Goal: Task Accomplishment & Management: Use online tool/utility

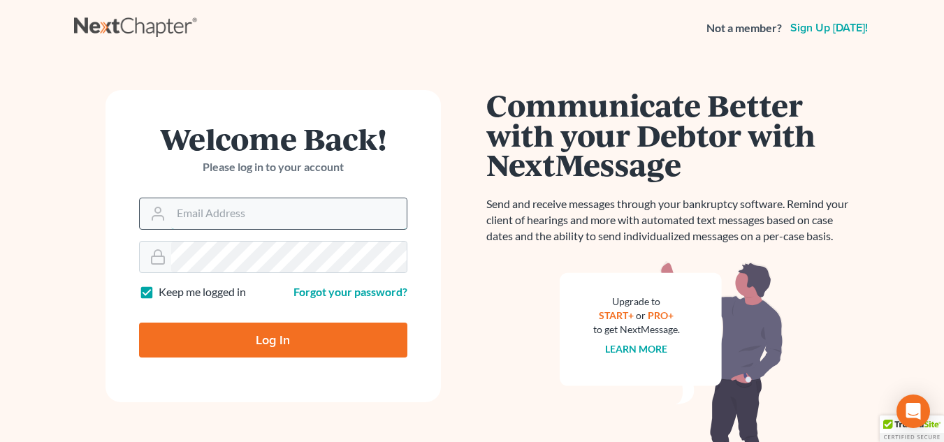
click at [251, 216] on input "Email Address" at bounding box center [288, 213] width 235 height 31
type input "[PERSON_NAME][EMAIL_ADDRESS][DOMAIN_NAME]"
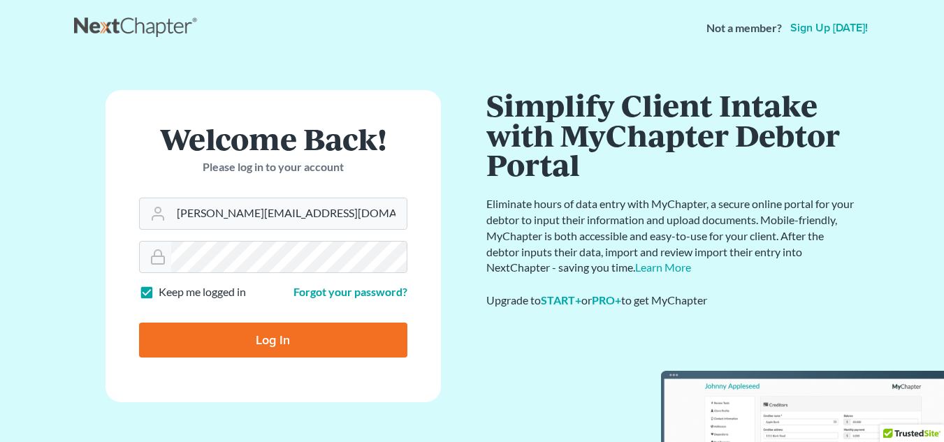
click at [245, 346] on input "Log In" at bounding box center [273, 340] width 268 height 35
type input "Thinking..."
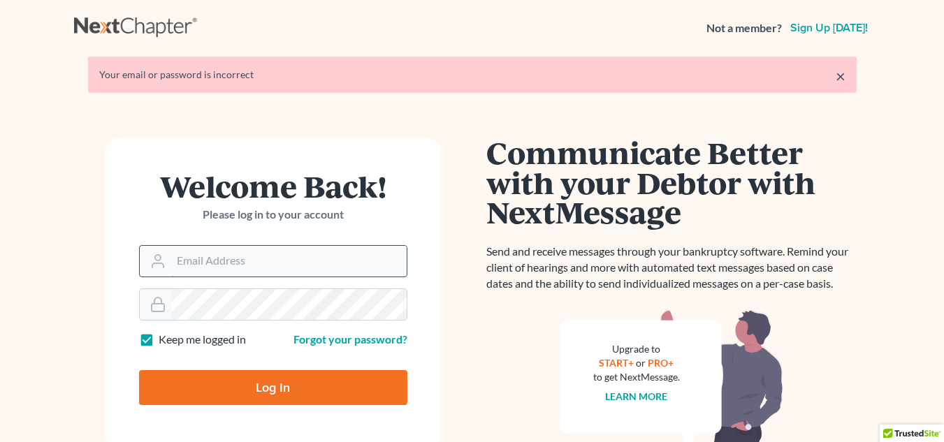
click at [251, 260] on input "Email Address" at bounding box center [288, 261] width 235 height 31
click at [253, 258] on input "Email Address" at bounding box center [288, 261] width 235 height 31
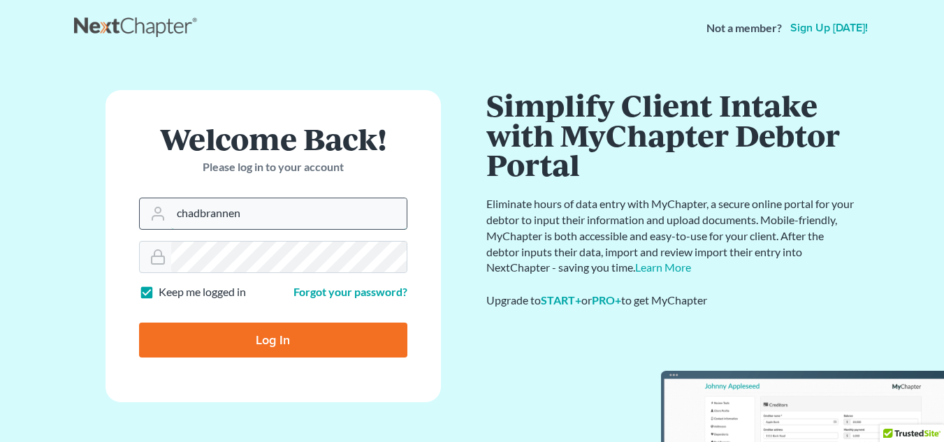
type input "chadbrannen"
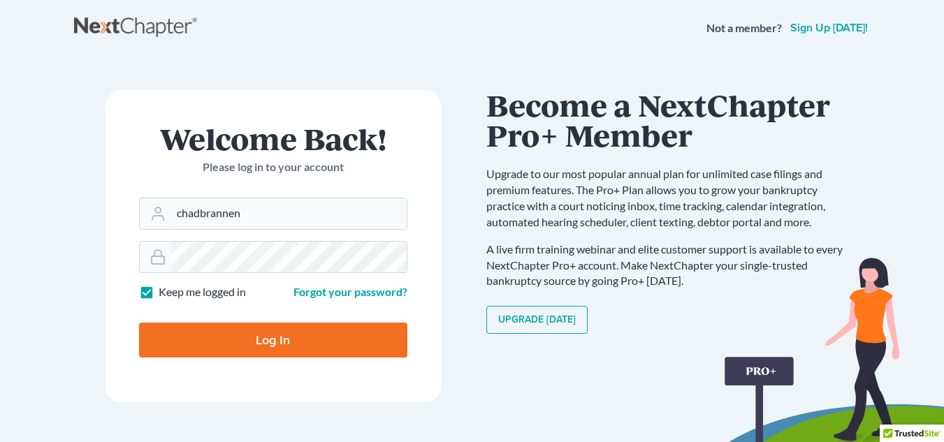
click at [223, 342] on input "Log In" at bounding box center [273, 340] width 268 height 35
type input "Thinking..."
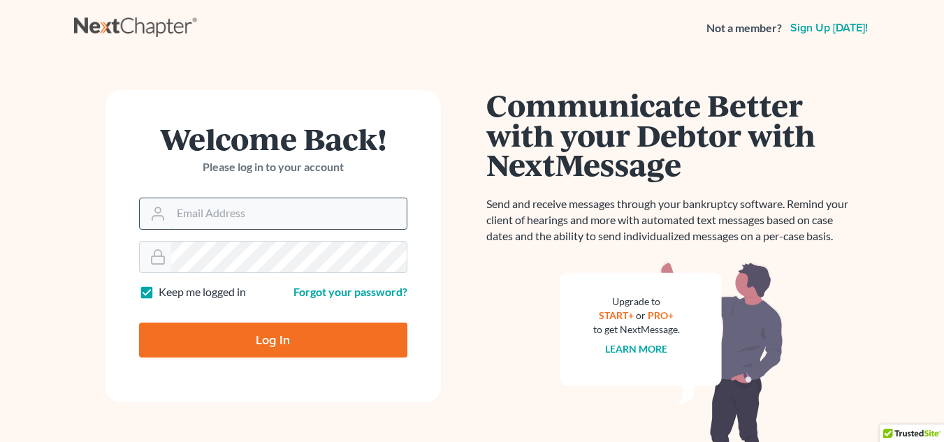
click at [237, 216] on input "Email Address" at bounding box center [288, 213] width 235 height 31
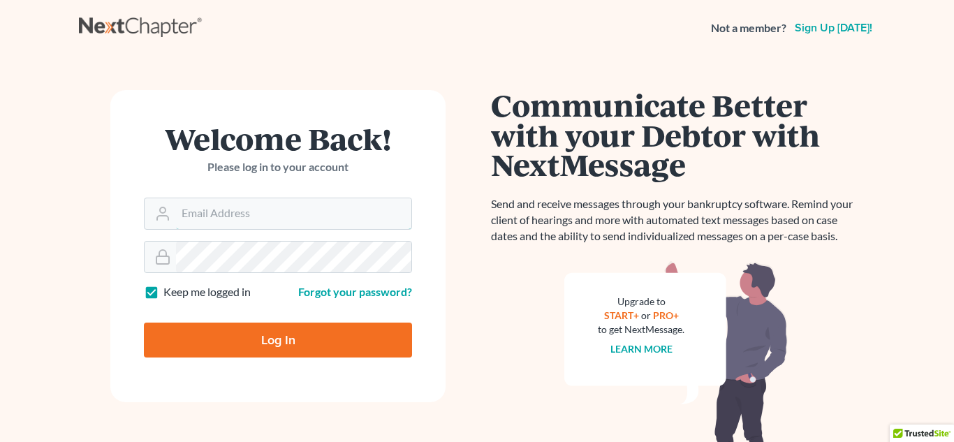
type input "[PERSON_NAME][EMAIL_ADDRESS][DOMAIN_NAME]"
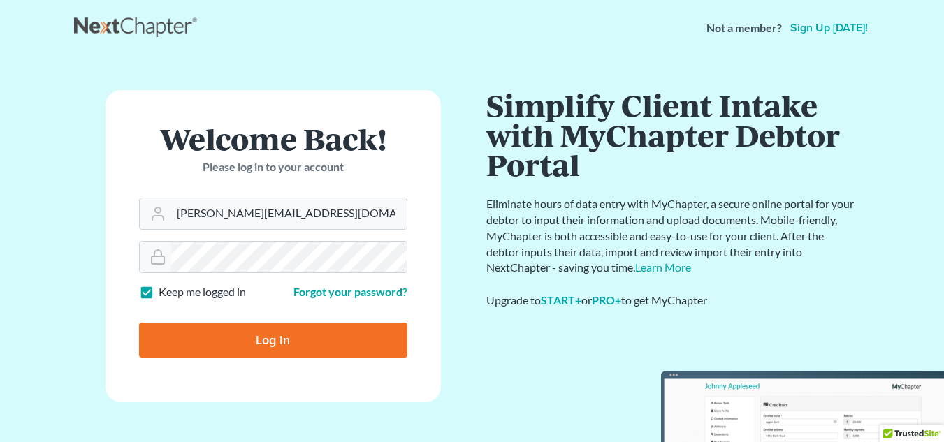
click at [228, 346] on input "Log In" at bounding box center [273, 340] width 268 height 35
type input "Thinking..."
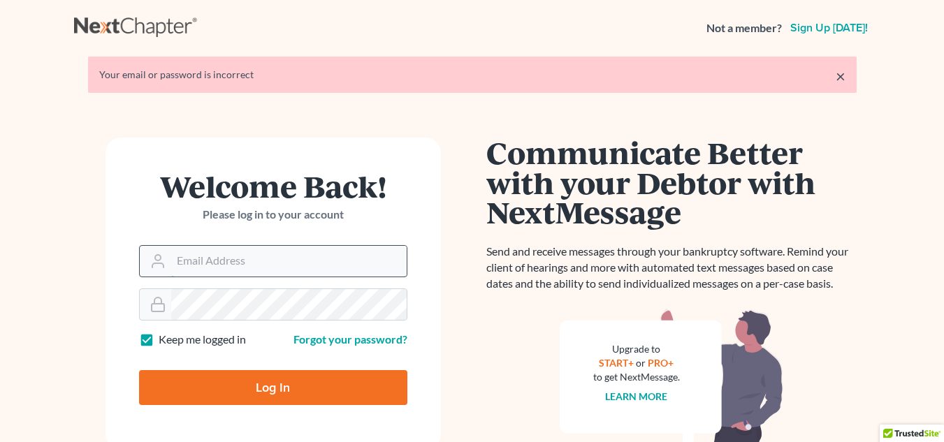
click at [221, 264] on input "Email Address" at bounding box center [288, 261] width 235 height 31
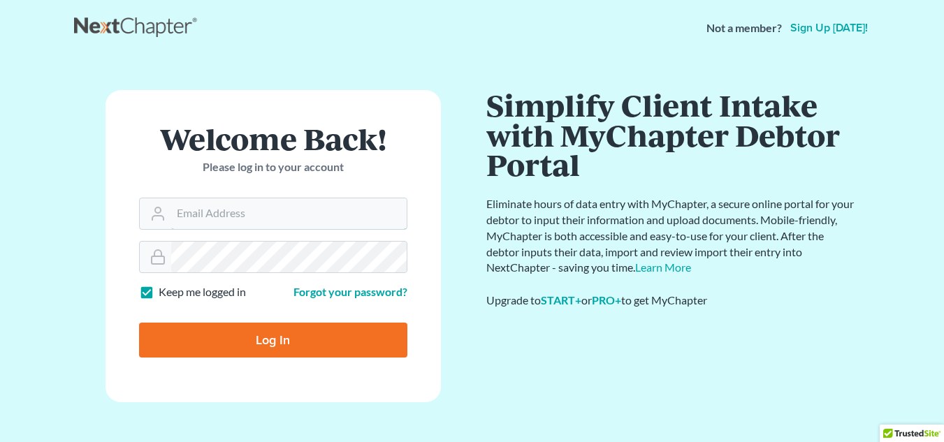
type input "chad@brannenlawfirm.com"
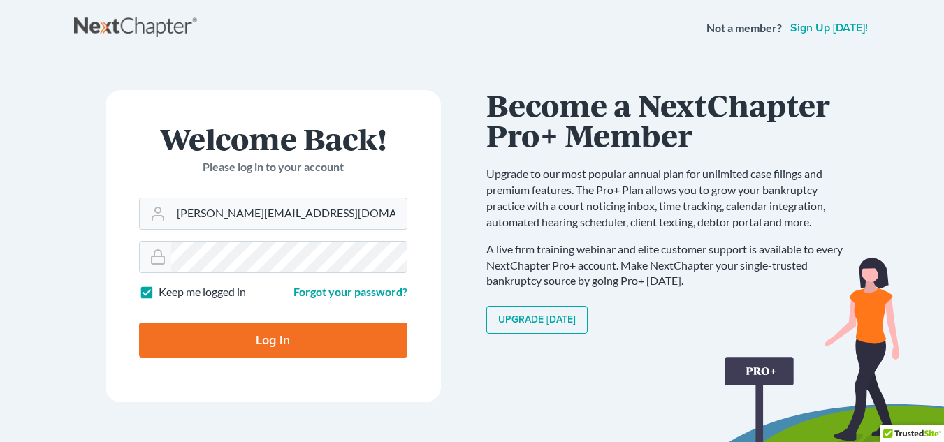
click at [248, 339] on input "Log In" at bounding box center [273, 340] width 268 height 35
type input "Thinking..."
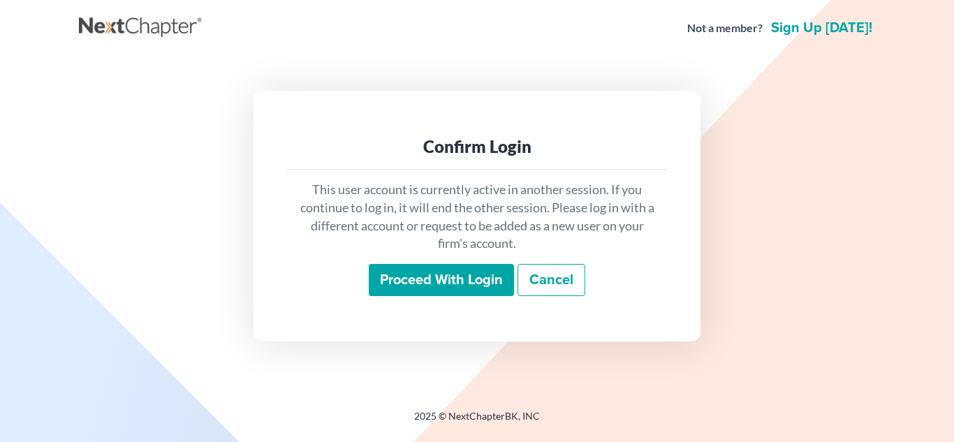
click at [436, 281] on input "Proceed with login" at bounding box center [441, 280] width 145 height 32
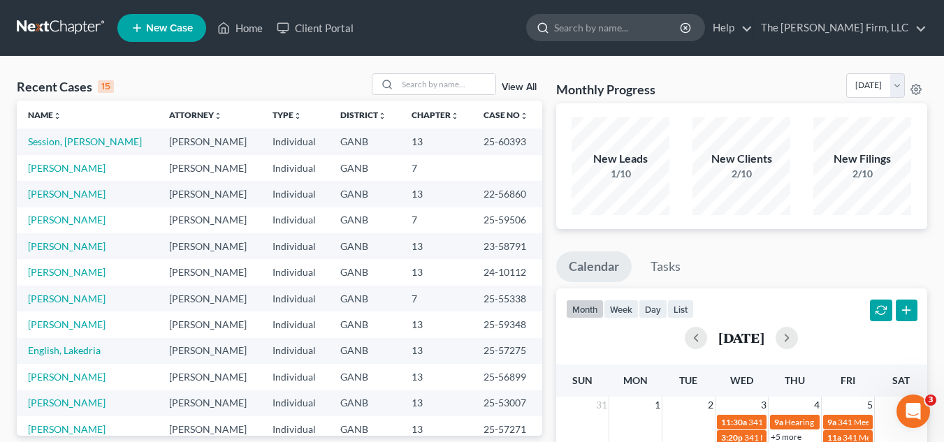
click at [615, 27] on input "search" at bounding box center [618, 28] width 128 height 26
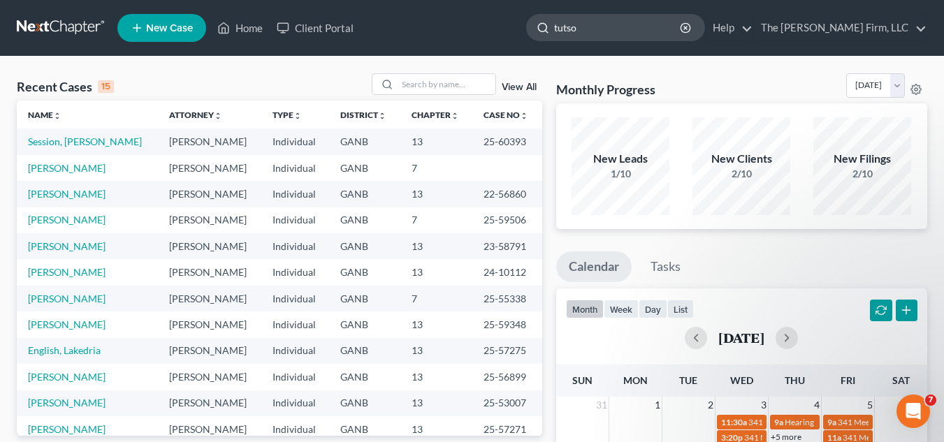
type input "[PERSON_NAME]"
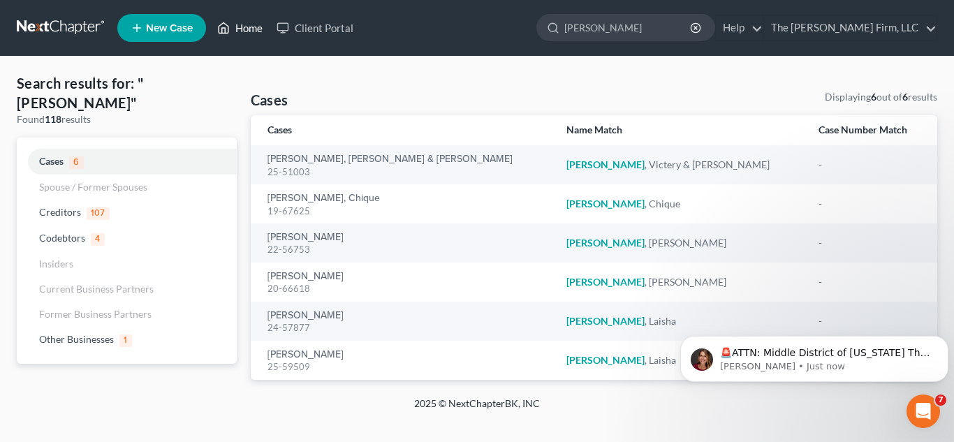
click at [256, 24] on link "Home" at bounding box center [239, 27] width 59 height 25
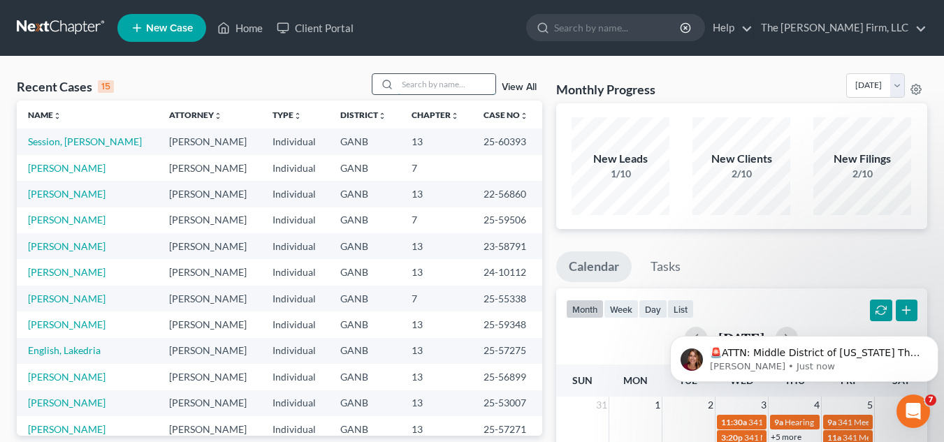
click at [439, 85] on input "search" at bounding box center [446, 84] width 98 height 20
type input "[PERSON_NAME]"
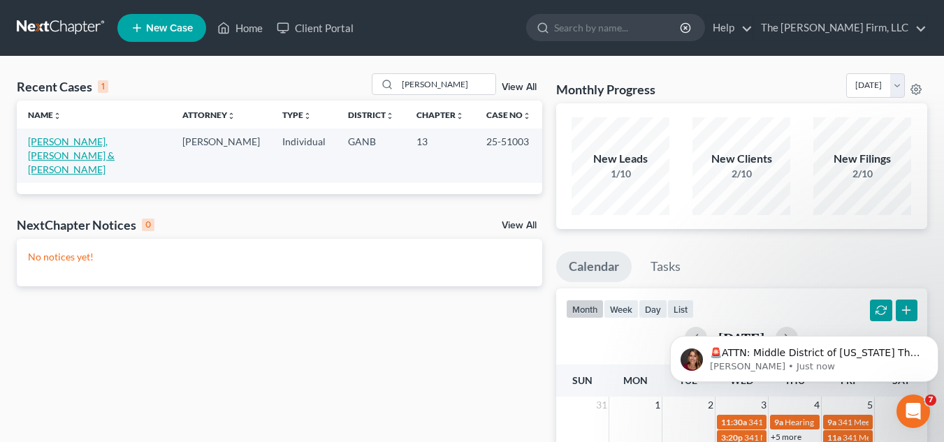
click at [76, 138] on link "[PERSON_NAME], [PERSON_NAME] & [PERSON_NAME]" at bounding box center [71, 156] width 87 height 40
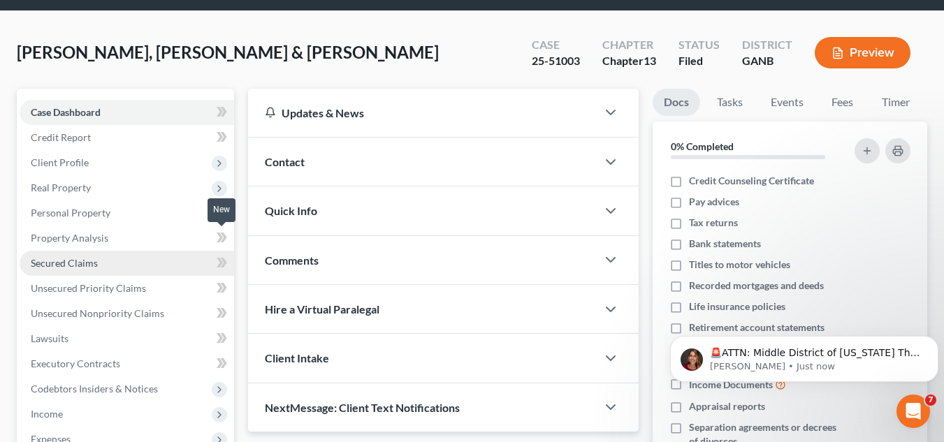
scroll to position [70, 0]
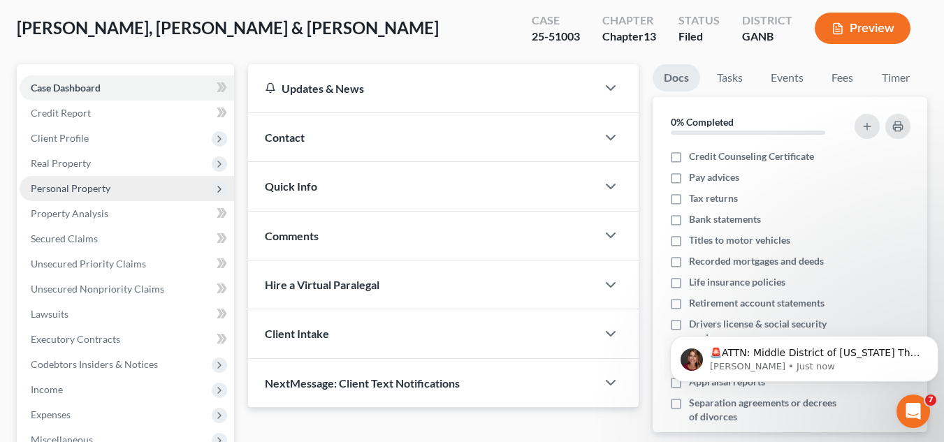
click at [71, 184] on span "Personal Property" at bounding box center [71, 188] width 80 height 12
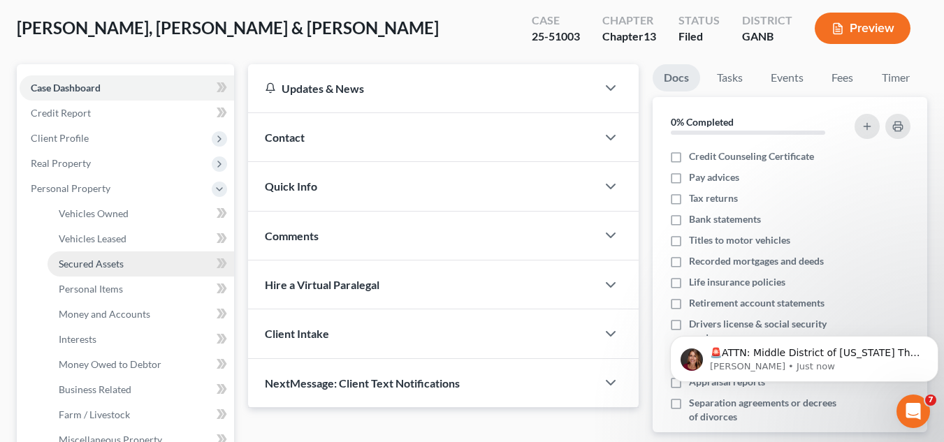
click at [82, 265] on span "Secured Assets" at bounding box center [91, 264] width 65 height 12
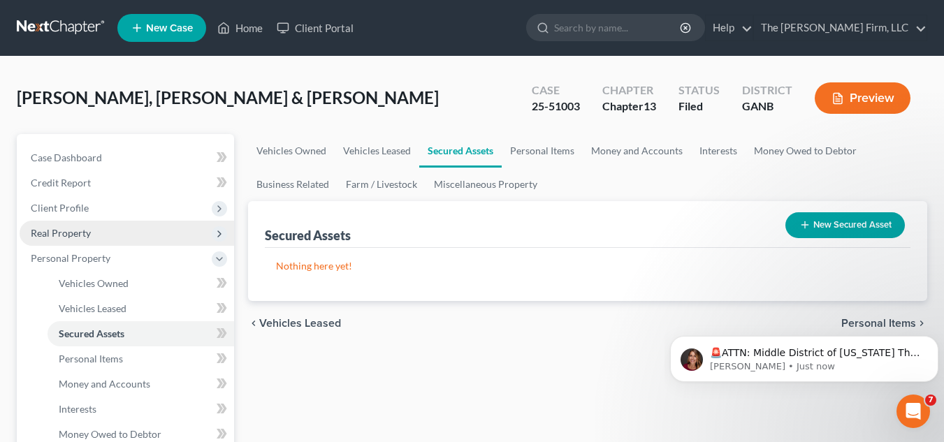
click at [66, 236] on span "Real Property" at bounding box center [61, 233] width 60 height 12
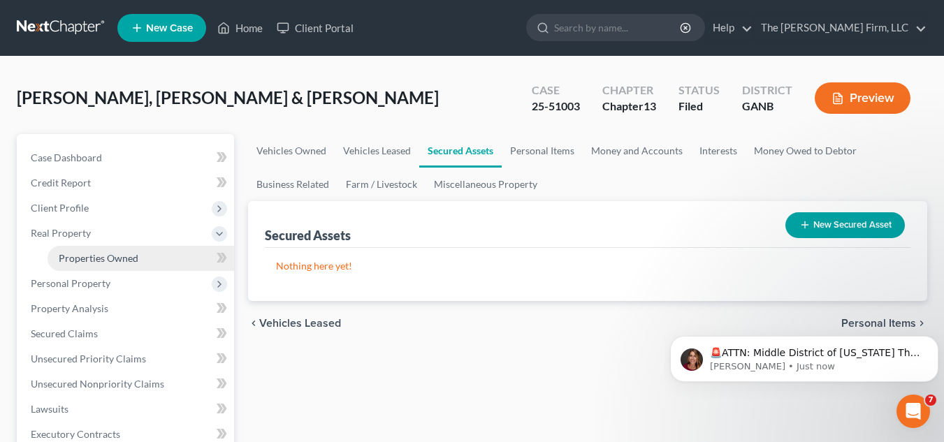
click at [79, 261] on span "Properties Owned" at bounding box center [99, 258] width 80 height 12
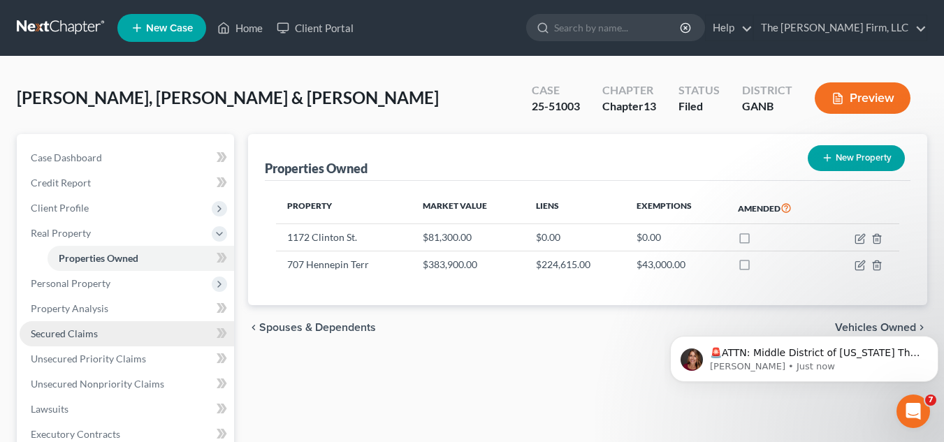
click at [52, 337] on span "Secured Claims" at bounding box center [64, 334] width 67 height 12
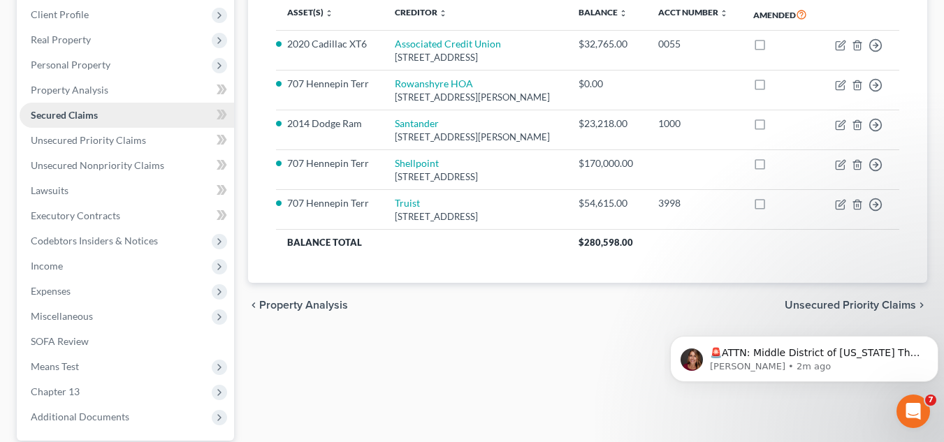
scroll to position [210, 0]
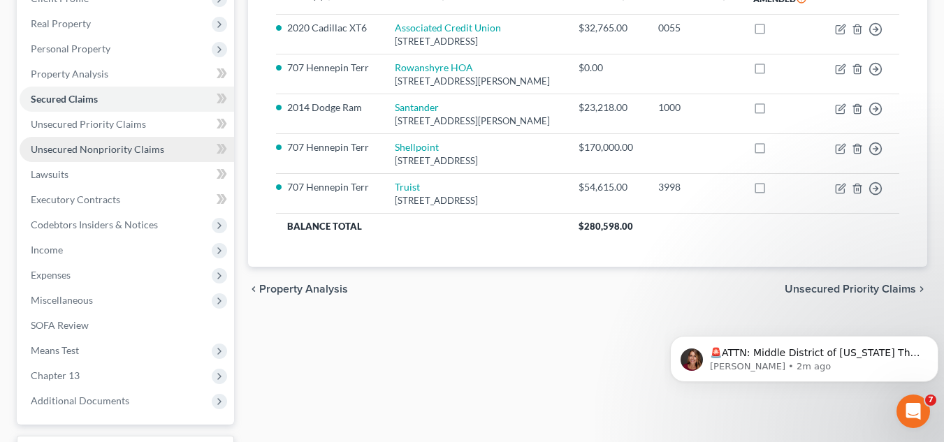
click at [67, 151] on span "Unsecured Nonpriority Claims" at bounding box center [97, 149] width 133 height 12
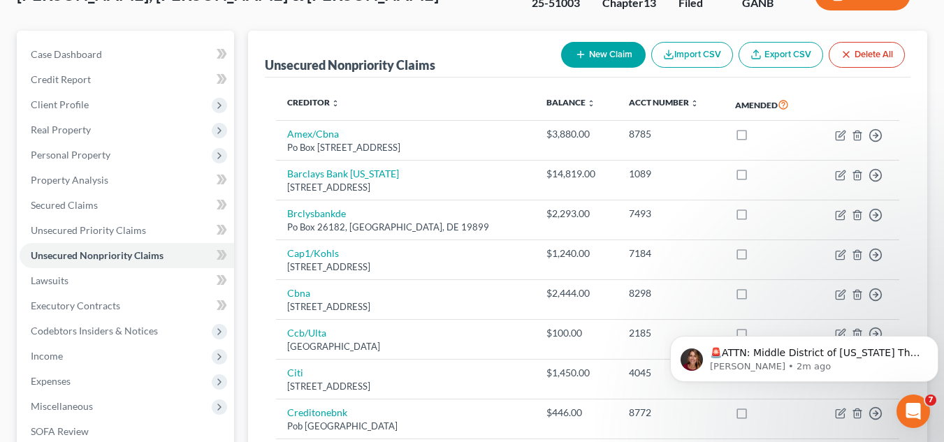
scroll to position [70, 0]
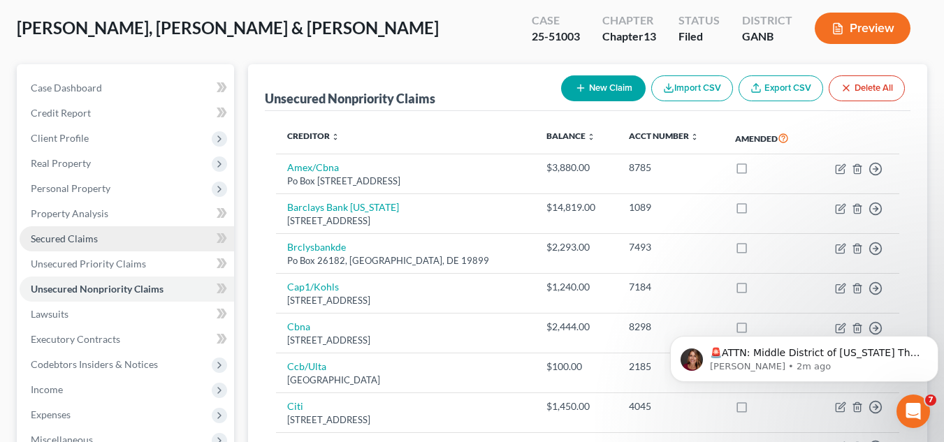
click at [54, 234] on span "Secured Claims" at bounding box center [64, 239] width 67 height 12
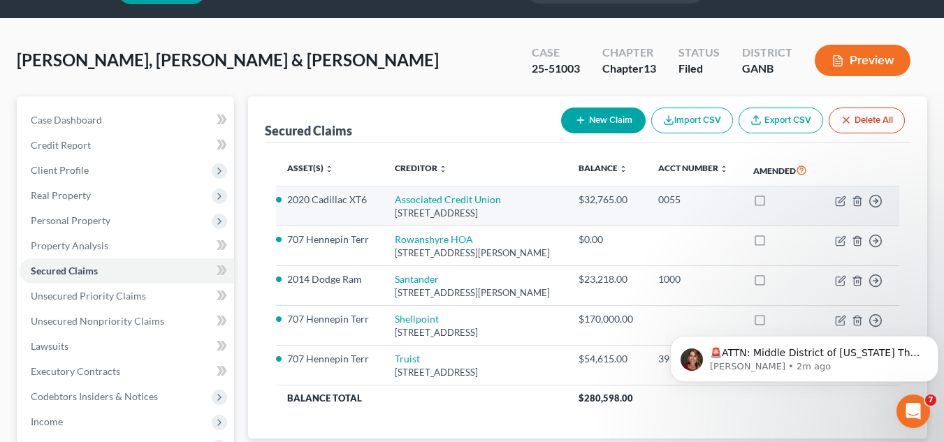
scroll to position [70, 0]
